Goal: Task Accomplishment & Management: Manage account settings

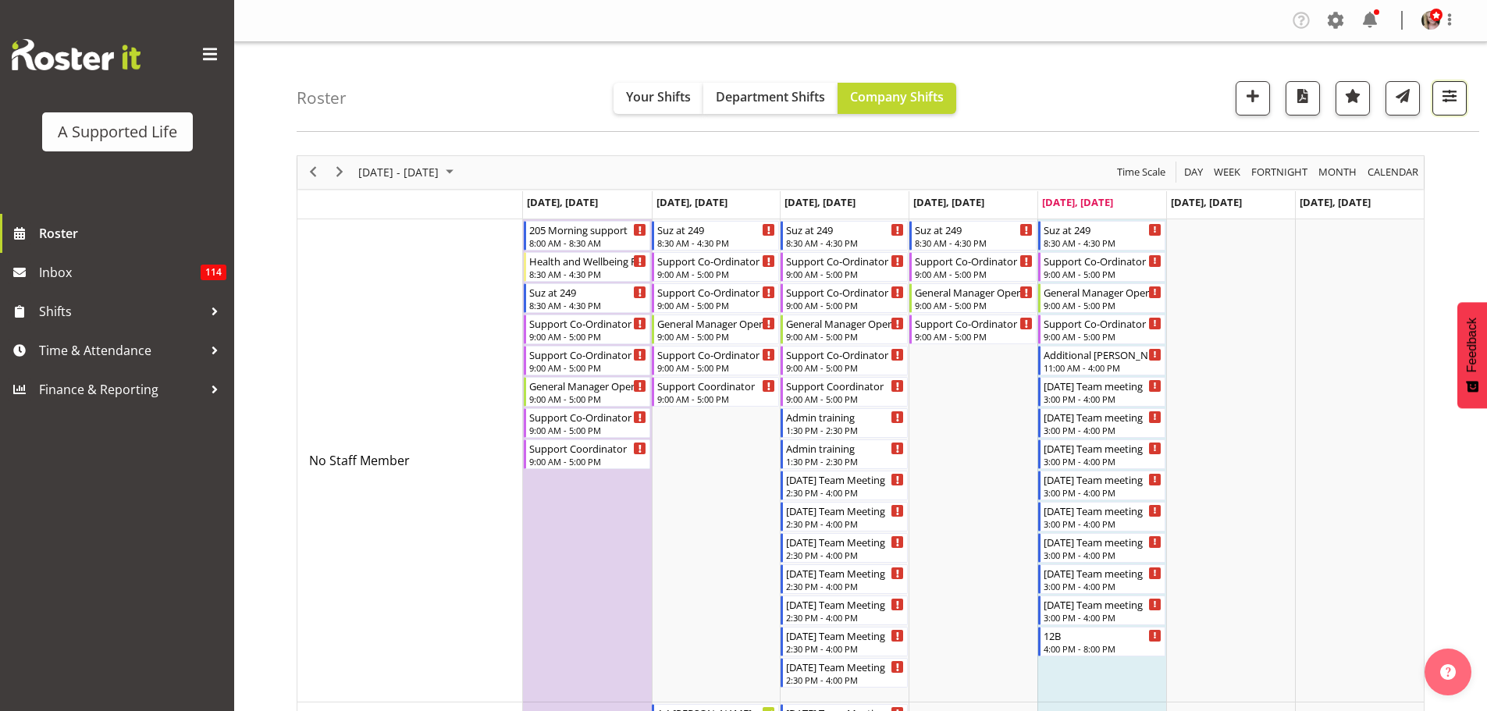
click at [1443, 97] on span "button" at bounding box center [1449, 96] width 20 height 20
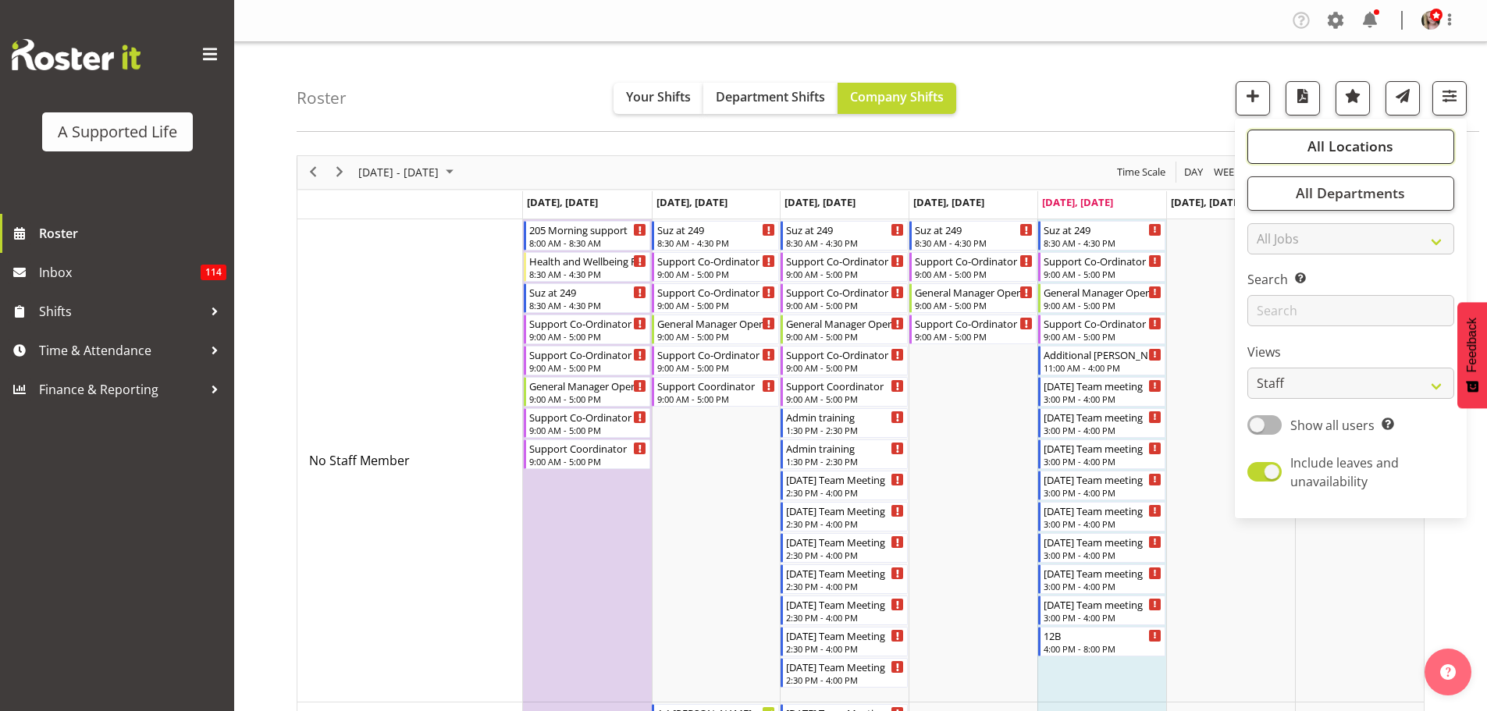
click at [1309, 151] on span "All Locations" at bounding box center [1350, 146] width 86 height 19
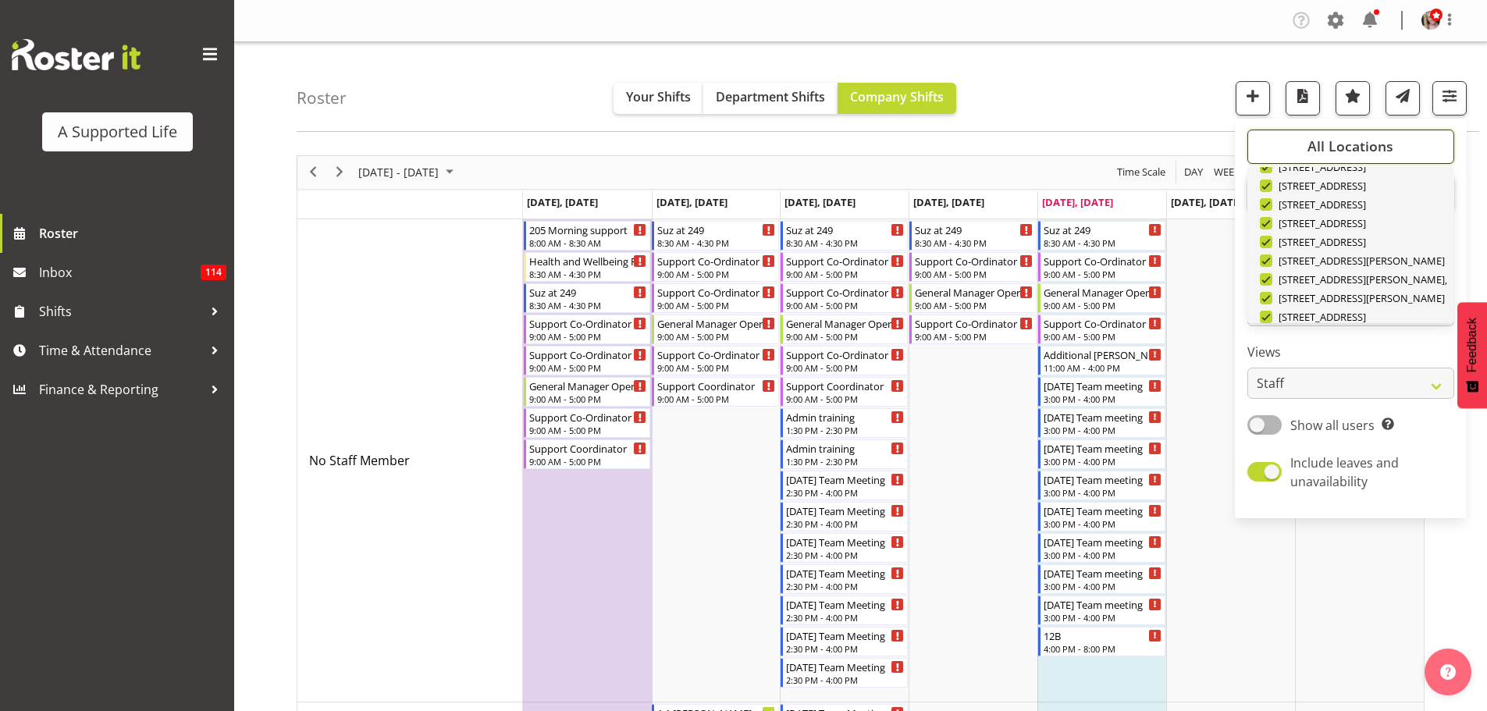
scroll to position [468, 0]
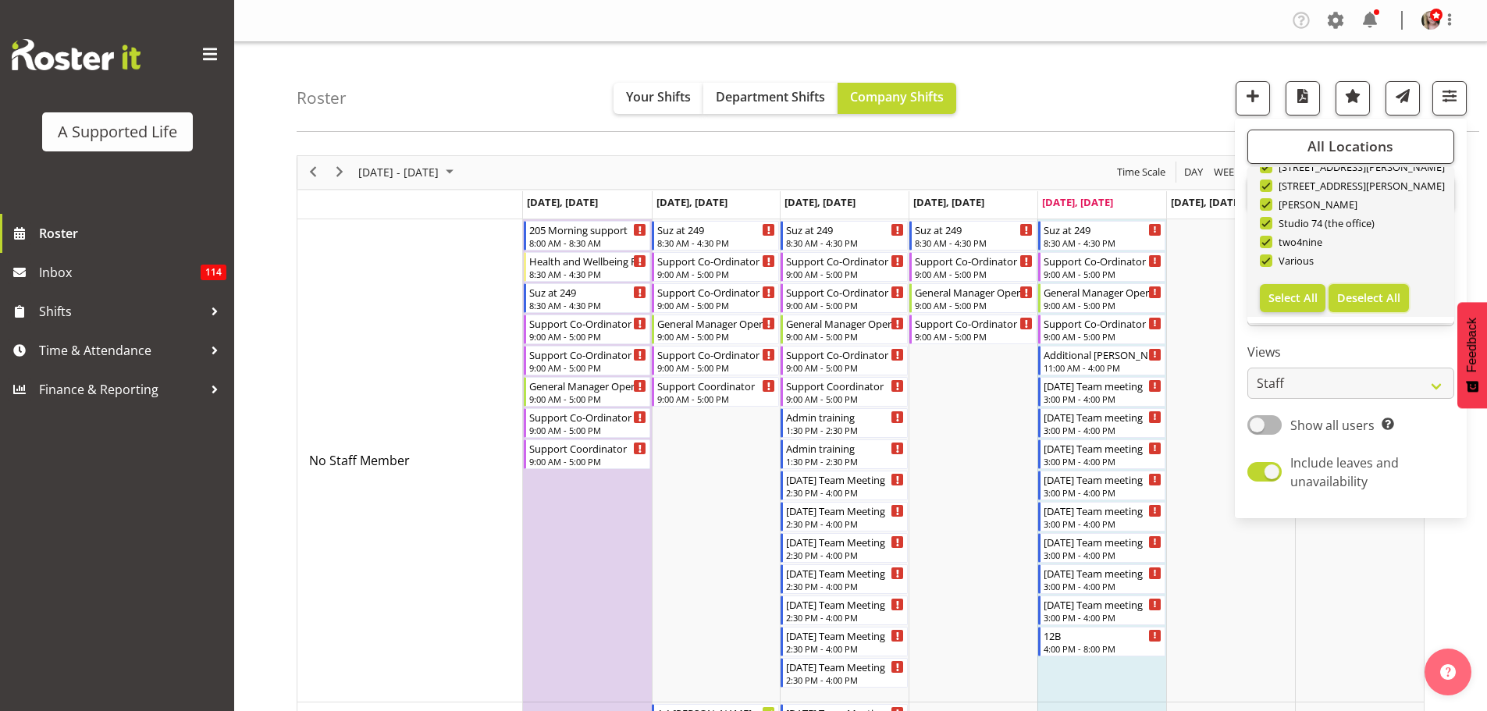
click at [1346, 296] on span "Deselect All" at bounding box center [1368, 297] width 63 height 15
checkbox input "false"
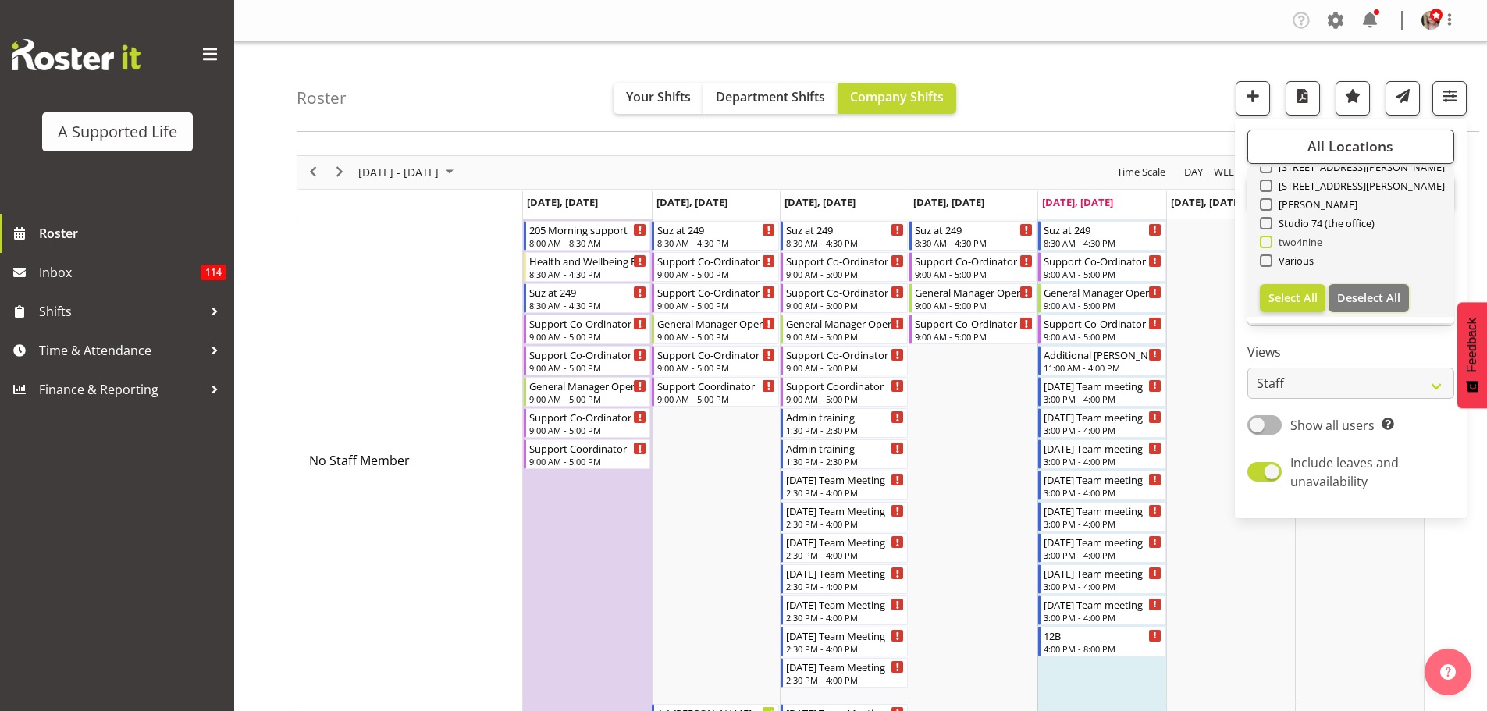
checkbox input "false"
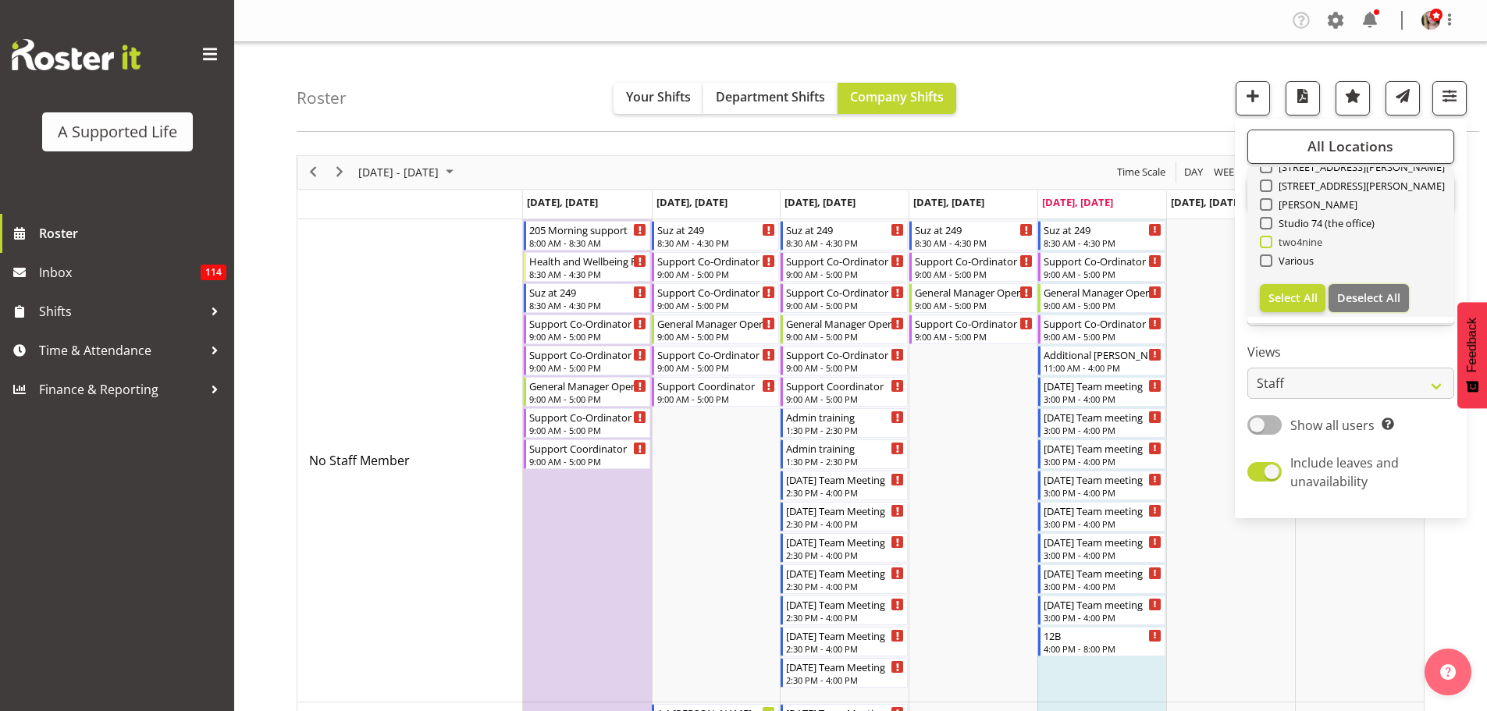
checkbox input "false"
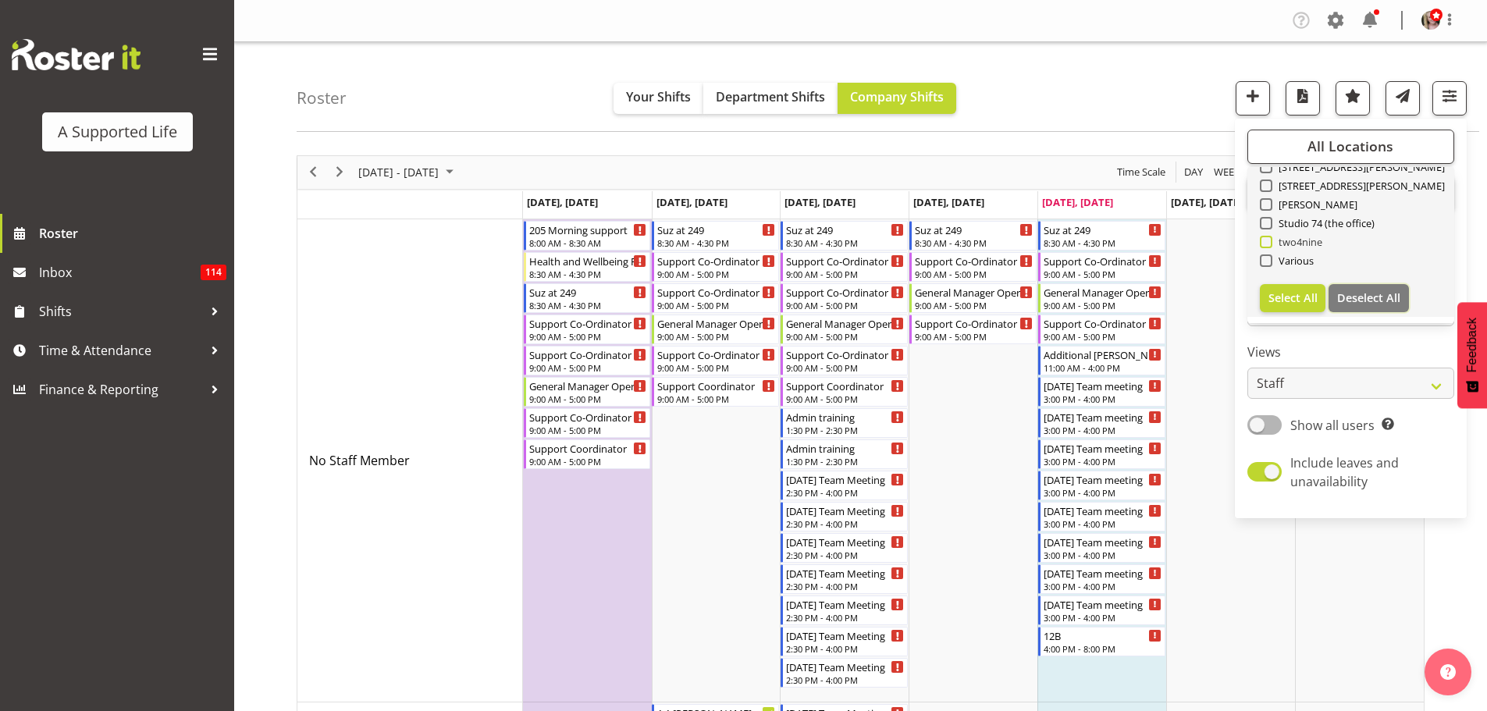
checkbox input "false"
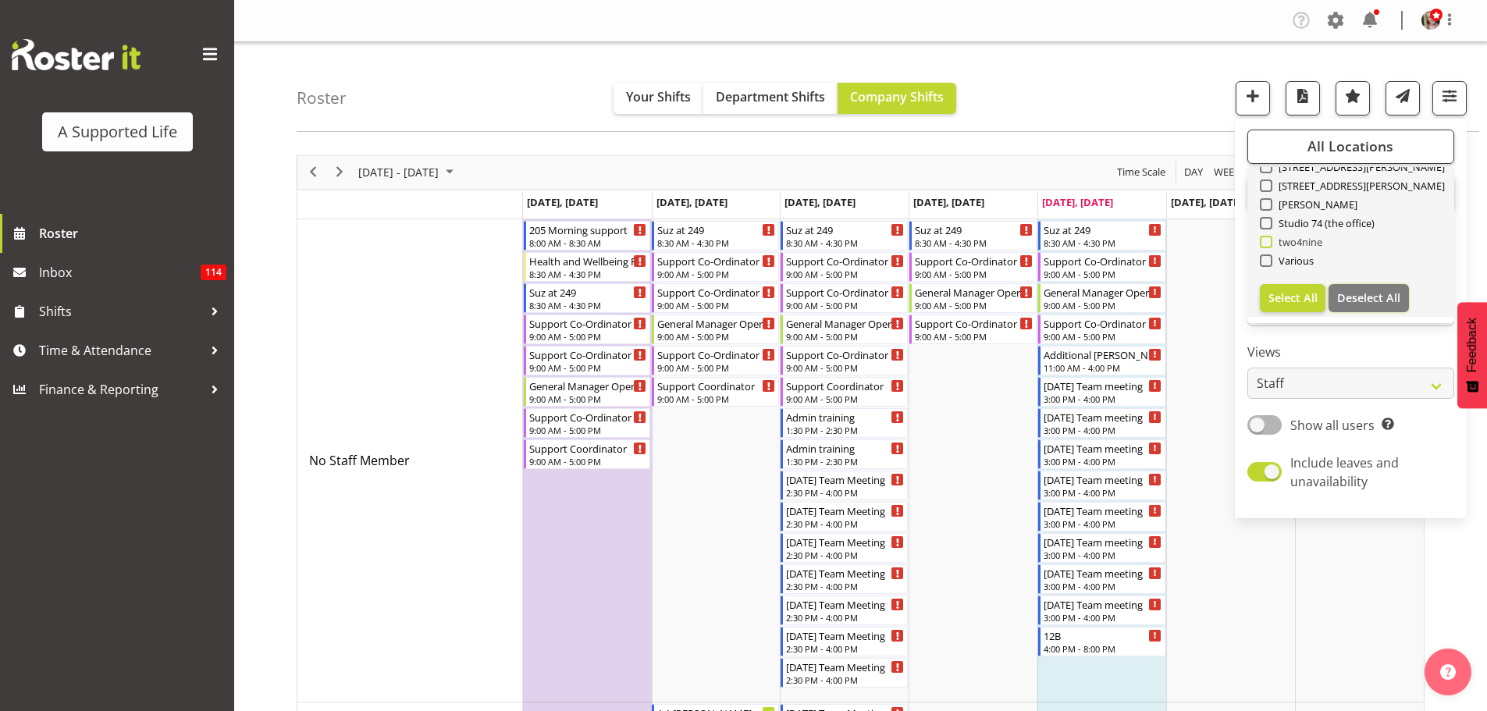
checkbox input "false"
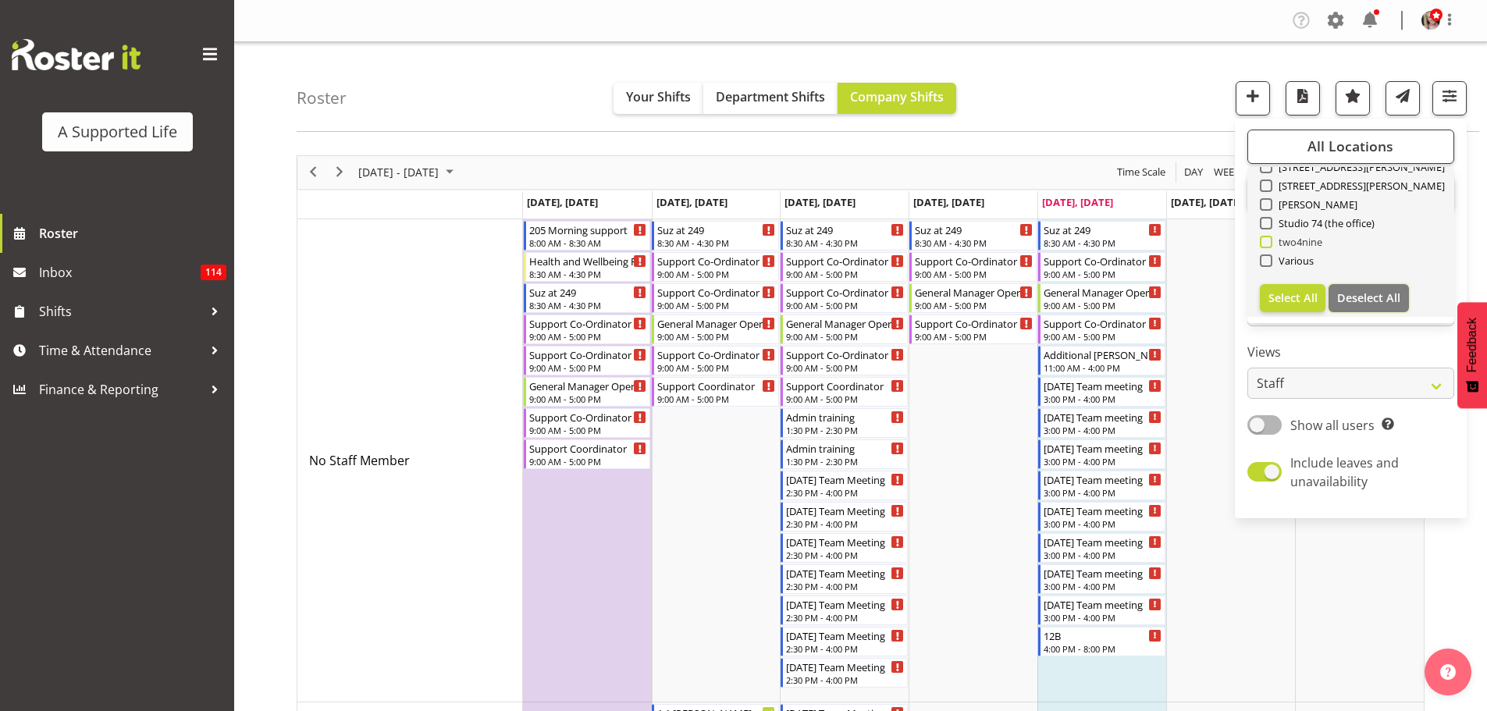
checkbox input "false"
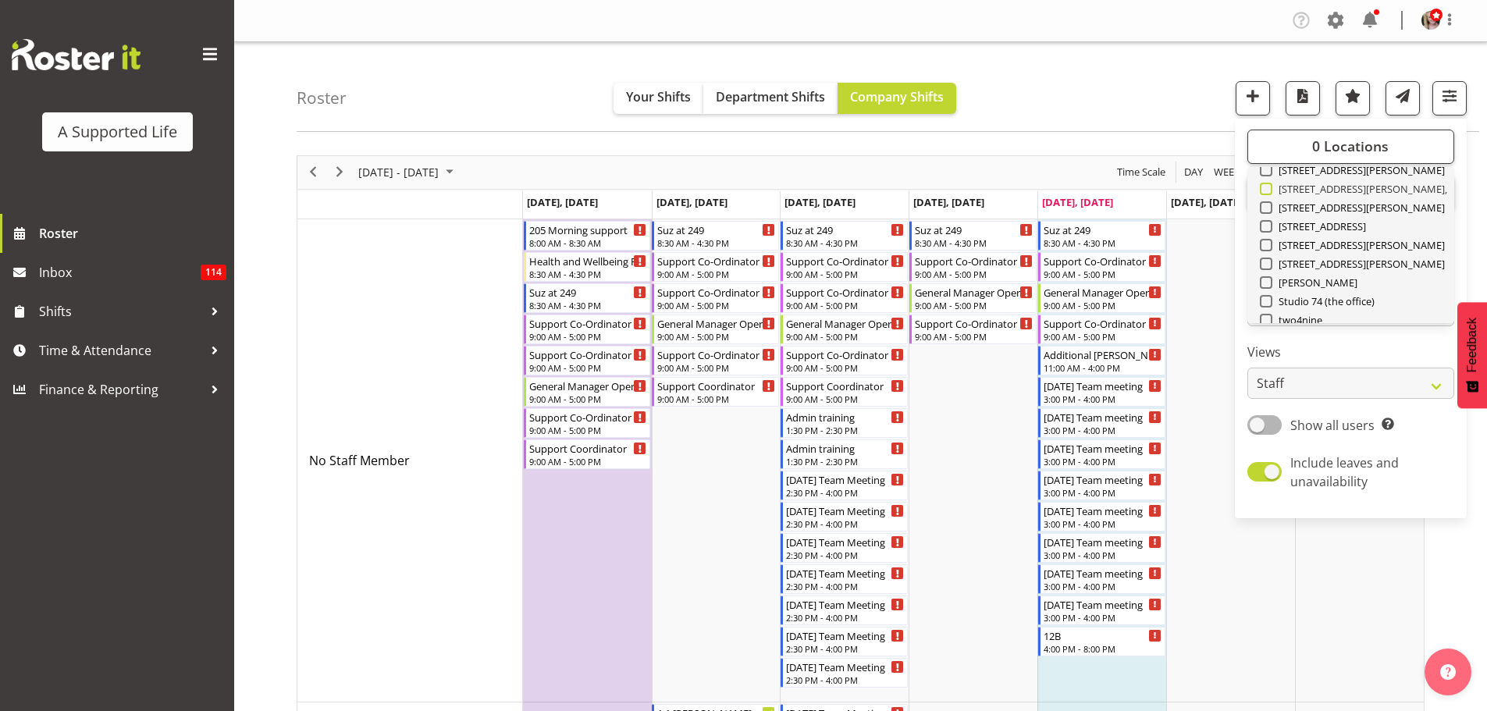
click at [1266, 194] on span at bounding box center [1265, 189] width 12 height 12
click at [1266, 194] on input "[STREET_ADDRESS][PERSON_NAME]," at bounding box center [1264, 188] width 10 height 10
checkbox input "true"
